Goal: Transaction & Acquisition: Subscribe to service/newsletter

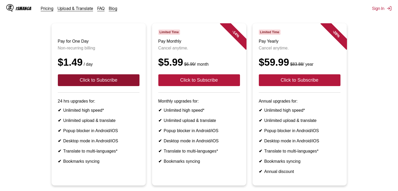
click at [130, 85] on button "Click to Subscribe" at bounding box center [99, 80] width 82 height 12
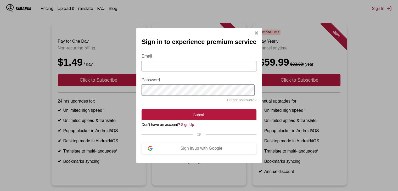
click at [189, 65] on input "Email" at bounding box center [199, 66] width 115 height 11
type input "**********"
click at [201, 135] on div "OR" at bounding box center [199, 135] width 115 height 4
click at [188, 127] on link "Sign Up" at bounding box center [187, 125] width 13 height 4
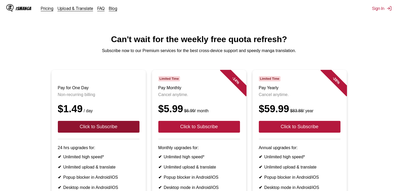
click at [119, 130] on button "Click to Subscribe" at bounding box center [99, 127] width 82 height 12
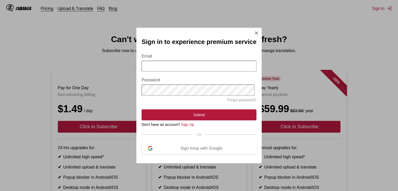
click at [188, 62] on input "Email" at bounding box center [199, 66] width 115 height 11
type input "**********"
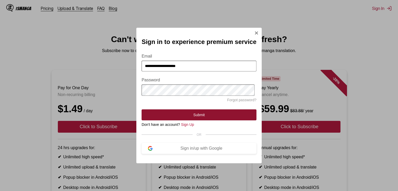
click at [188, 118] on button "Submit" at bounding box center [199, 114] width 115 height 11
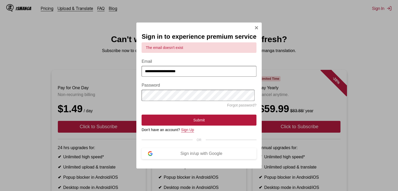
click at [185, 131] on link "Sign Up" at bounding box center [187, 130] width 13 height 4
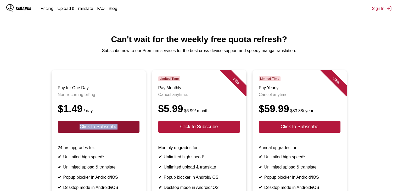
drag, startPoint x: 112, startPoint y: 127, endPoint x: 124, endPoint y: 134, distance: 14.2
click at [124, 134] on header "Pay for One Day Non-recurring billing $1.49 / day Click to Subscribe" at bounding box center [99, 107] width 82 height 63
click at [124, 133] on button "Click to Subscribe" at bounding box center [99, 127] width 82 height 12
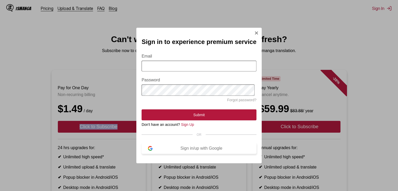
click at [191, 151] on div "Sign in/up with Google" at bounding box center [202, 148] width 98 height 5
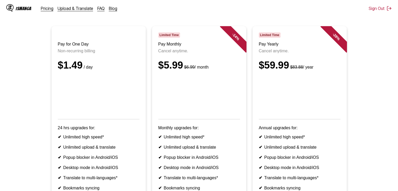
scroll to position [45, 0]
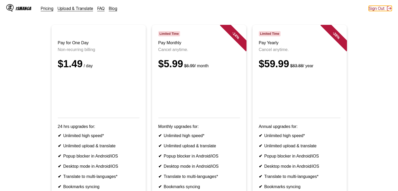
click at [387, 6] on button "Sign Out" at bounding box center [380, 8] width 23 height 5
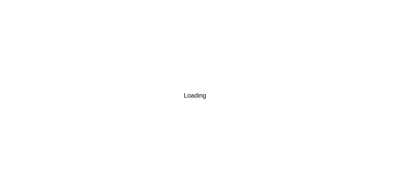
scroll to position [4, 0]
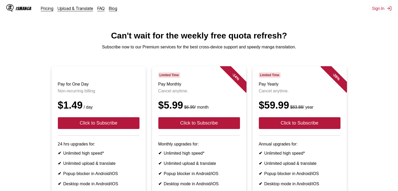
click at [196, 42] on main "Can't wait for the weekly free quota refresh? Subscribe now to our Premium serv…" at bounding box center [199, 145] width 398 height 228
